Goal: Find specific page/section: Find specific page/section

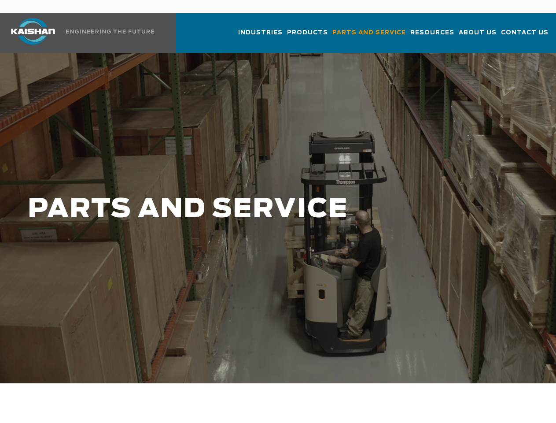
click at [278, 211] on h1 "PARTS AND SERVICE" at bounding box center [236, 209] width 416 height 29
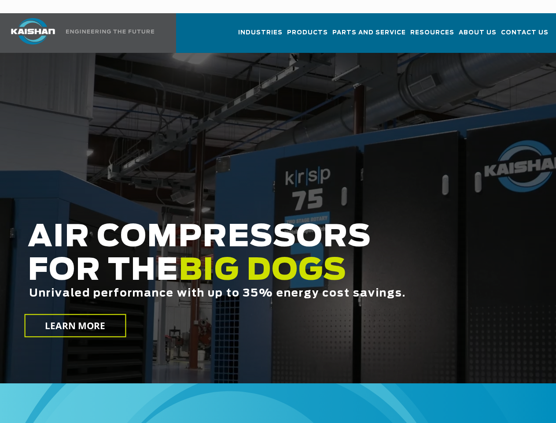
click at [278, 221] on h2 "AIR COMPRESSORS FOR THE BIG DOGS Unrivaled performance with up to 35% energy co…" at bounding box center [236, 274] width 416 height 106
